Goal: Check status: Check status

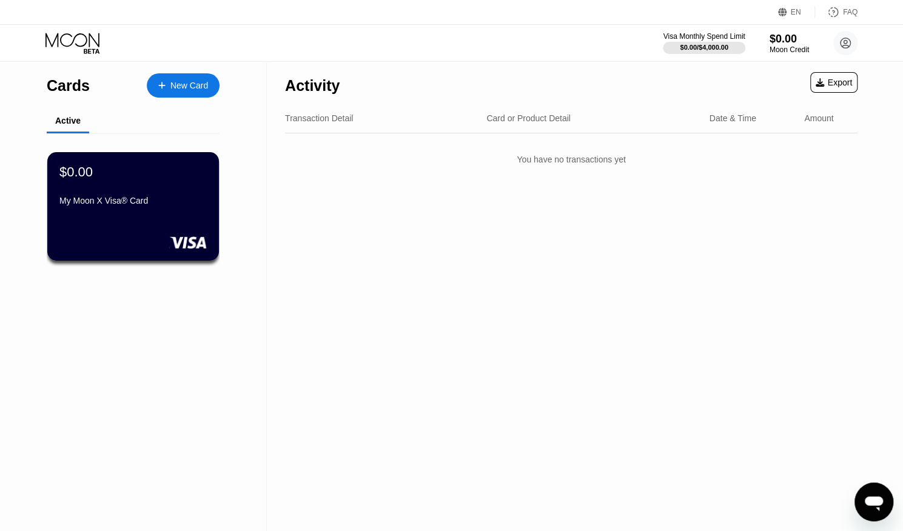
click at [456, 251] on div "Activity Export Transaction Detail Card or Product Detail Date & Time Amount Yo…" at bounding box center [571, 296] width 609 height 470
